Goal: Navigation & Orientation: Find specific page/section

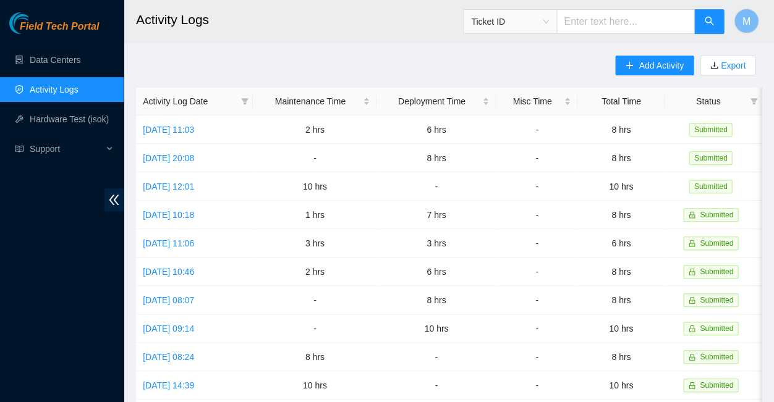
click at [59, 27] on span "Field Tech Portal" at bounding box center [59, 27] width 79 height 12
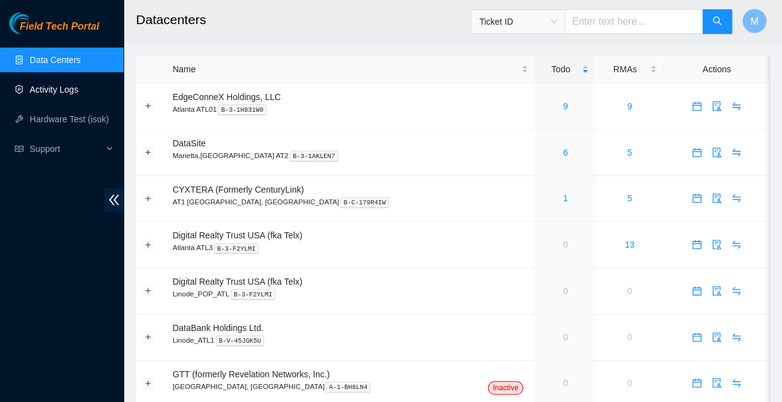
click at [54, 87] on link "Activity Logs" at bounding box center [54, 90] width 49 height 10
